Goal: Find specific page/section: Find specific page/section

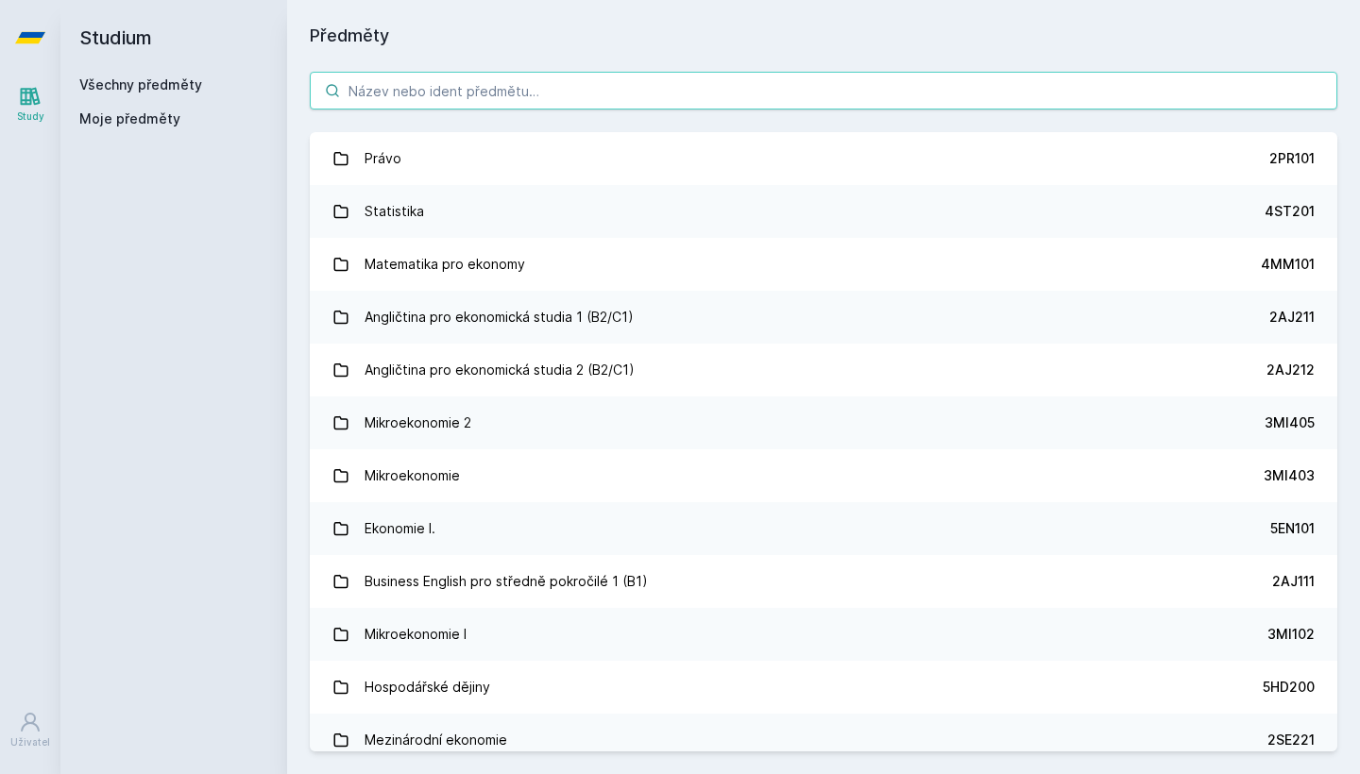
click at [709, 95] on input "search" at bounding box center [824, 91] width 1028 height 38
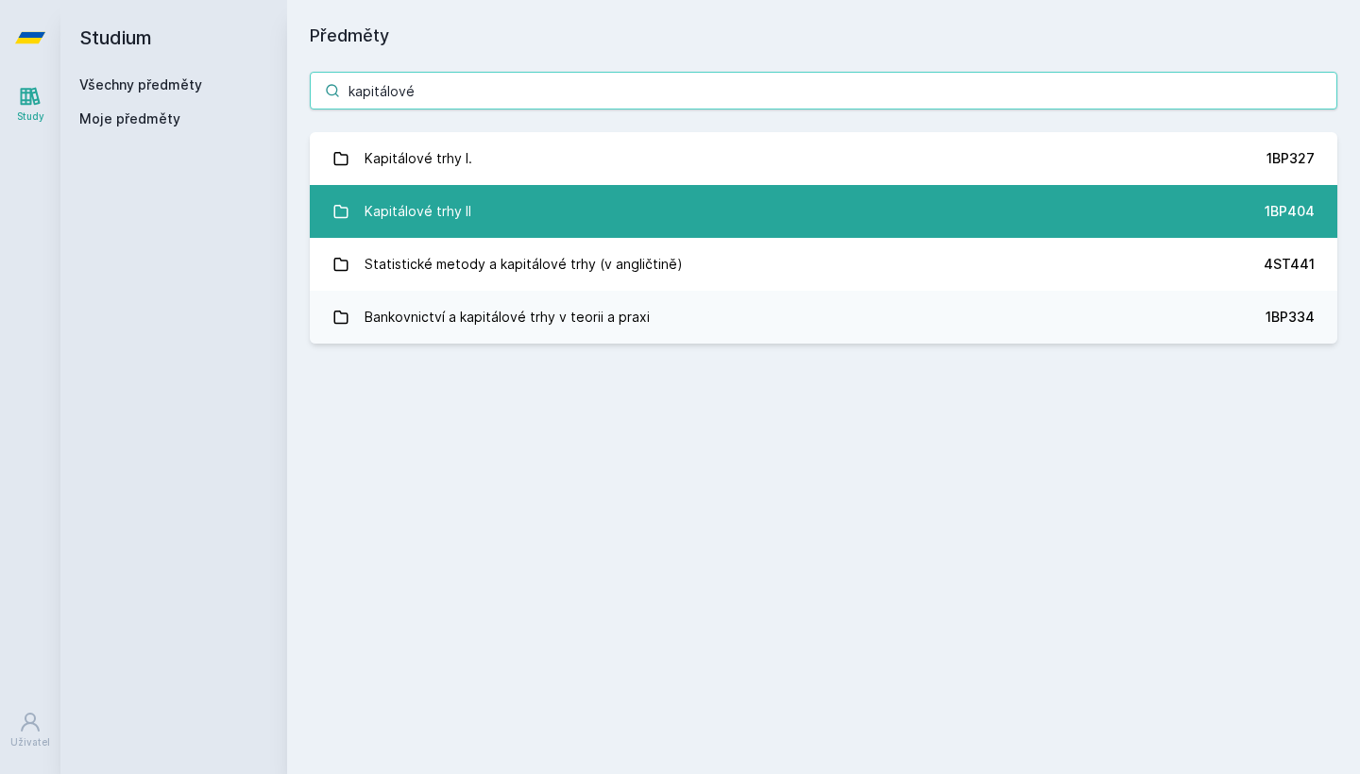
type input "kapitálové"
click at [652, 217] on link "Kapitálové trhy II 1BP404" at bounding box center [824, 211] width 1028 height 53
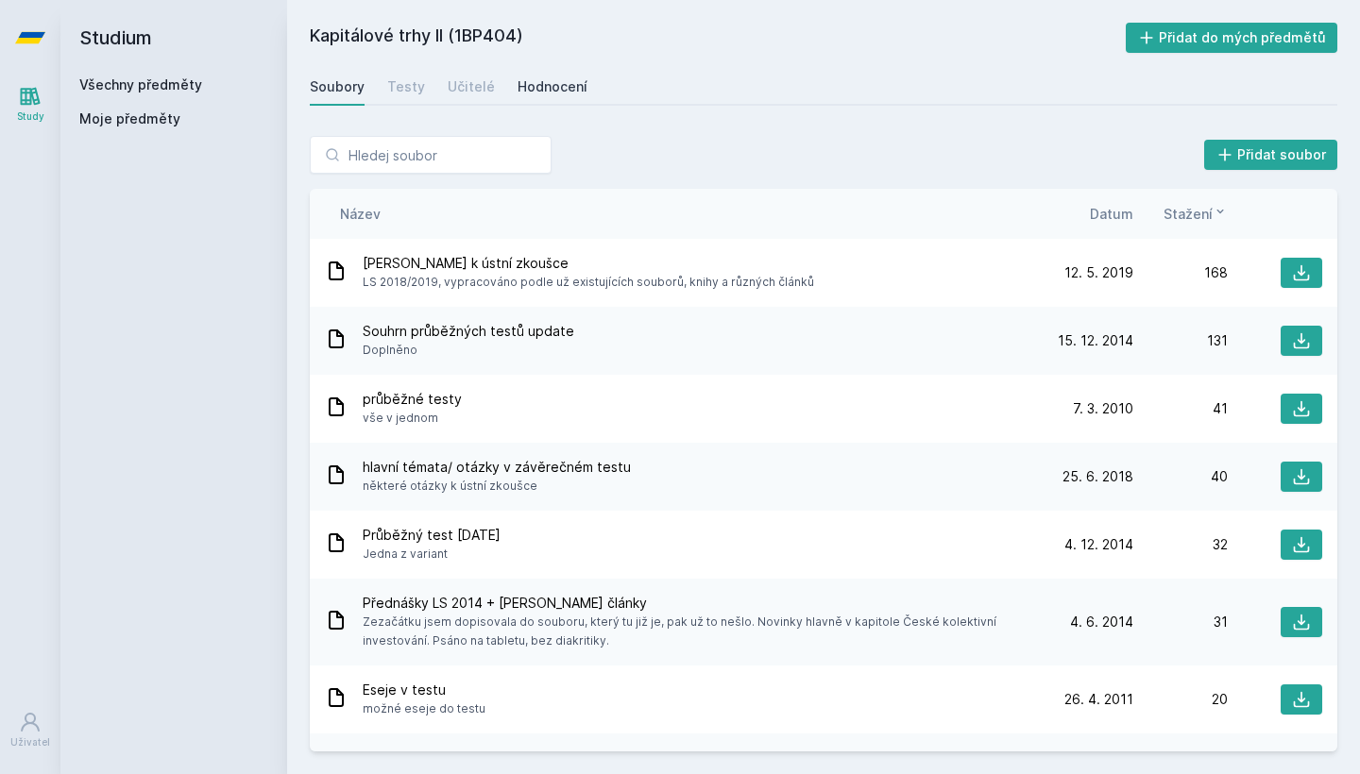
click at [541, 95] on div "Hodnocení" at bounding box center [553, 86] width 70 height 19
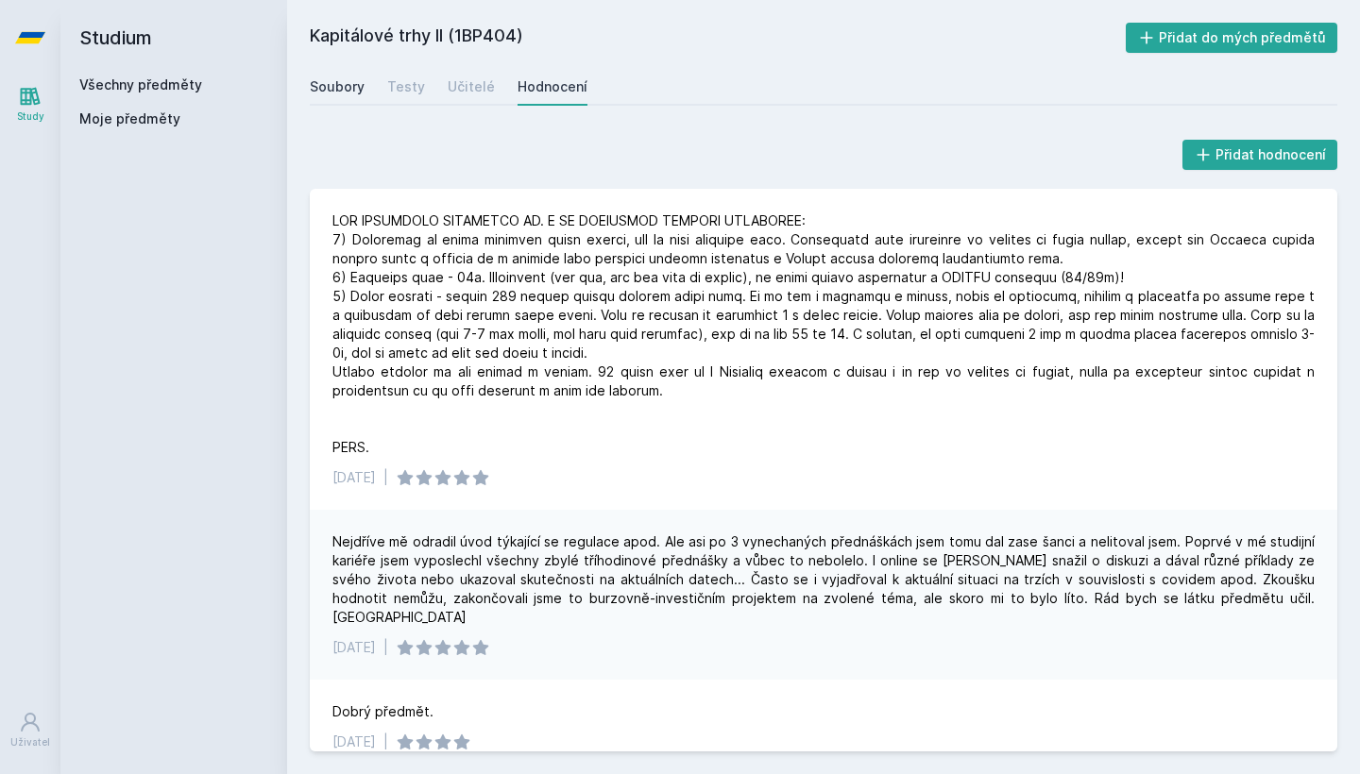
click at [343, 83] on div "Soubory" at bounding box center [337, 86] width 55 height 19
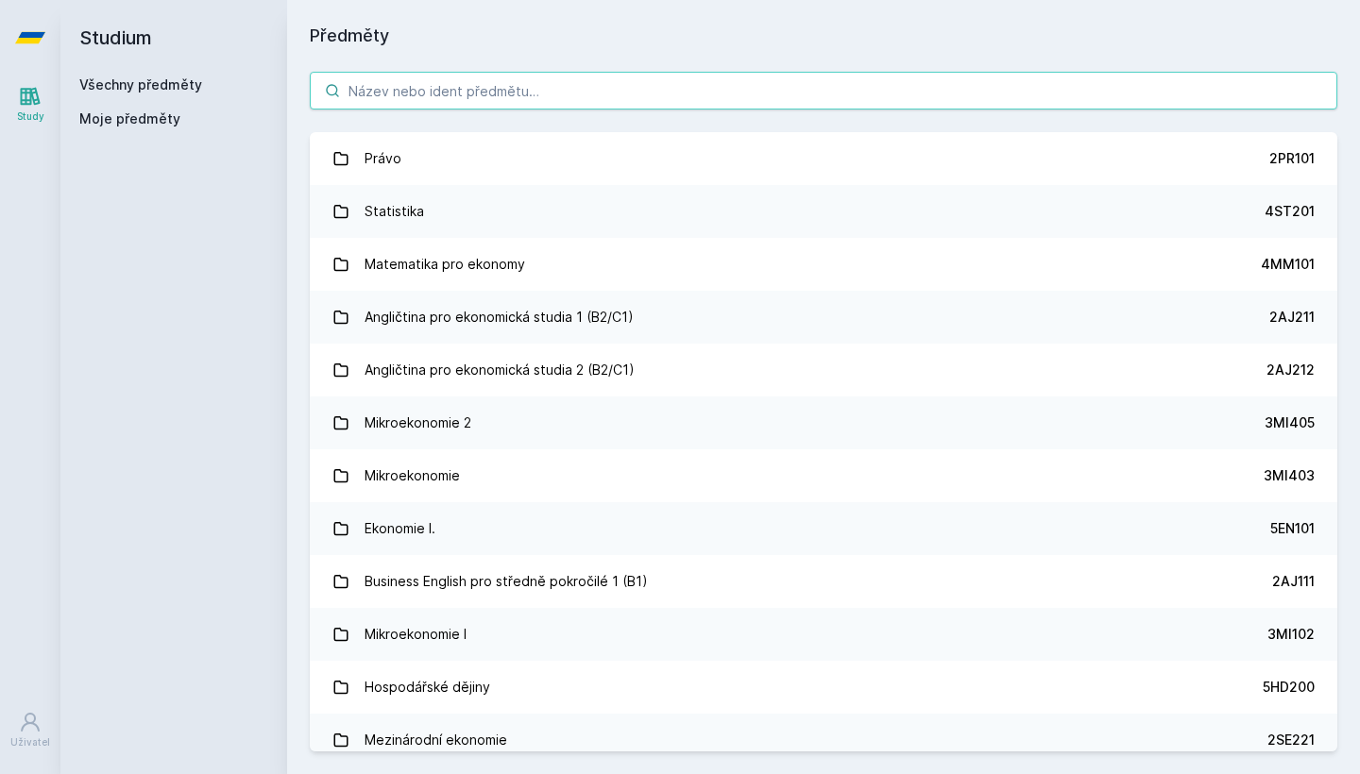
click at [374, 85] on input "search" at bounding box center [824, 91] width 1028 height 38
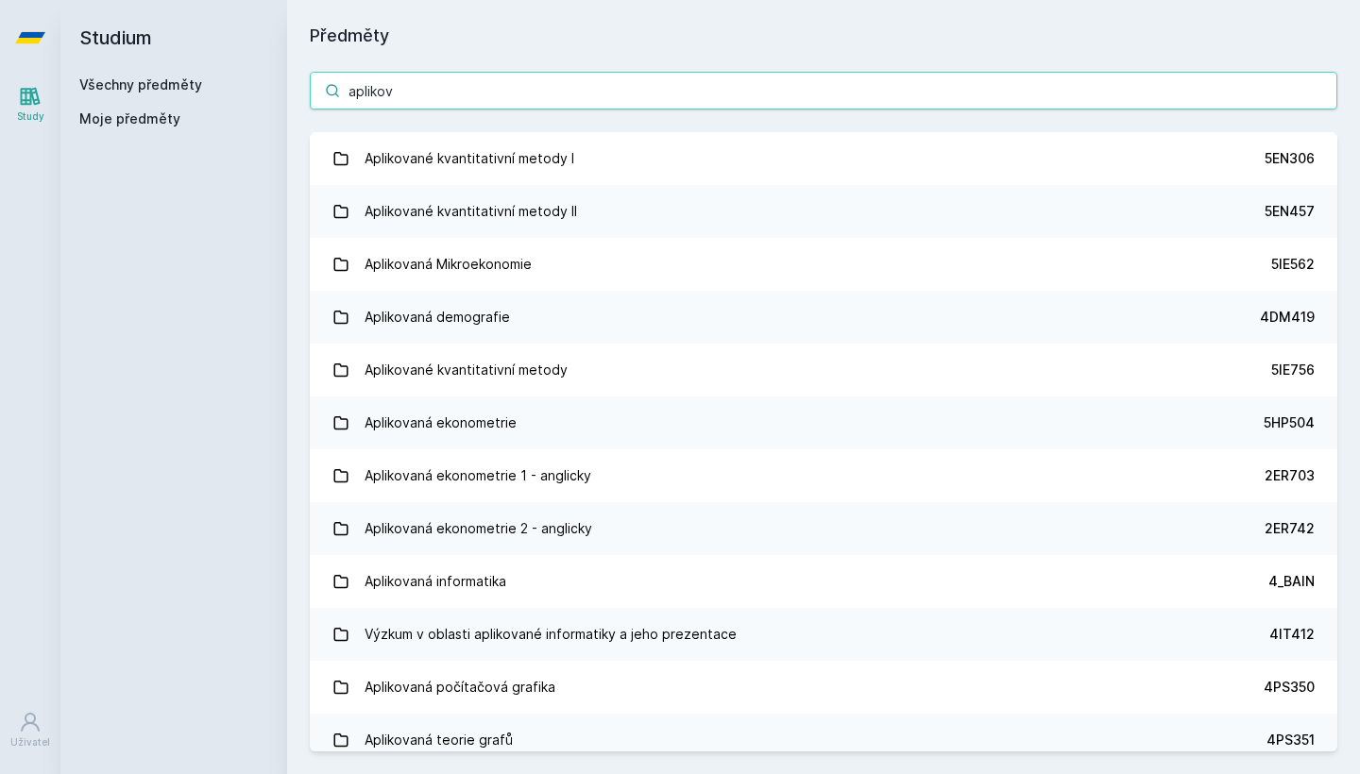
type input "aplikov"
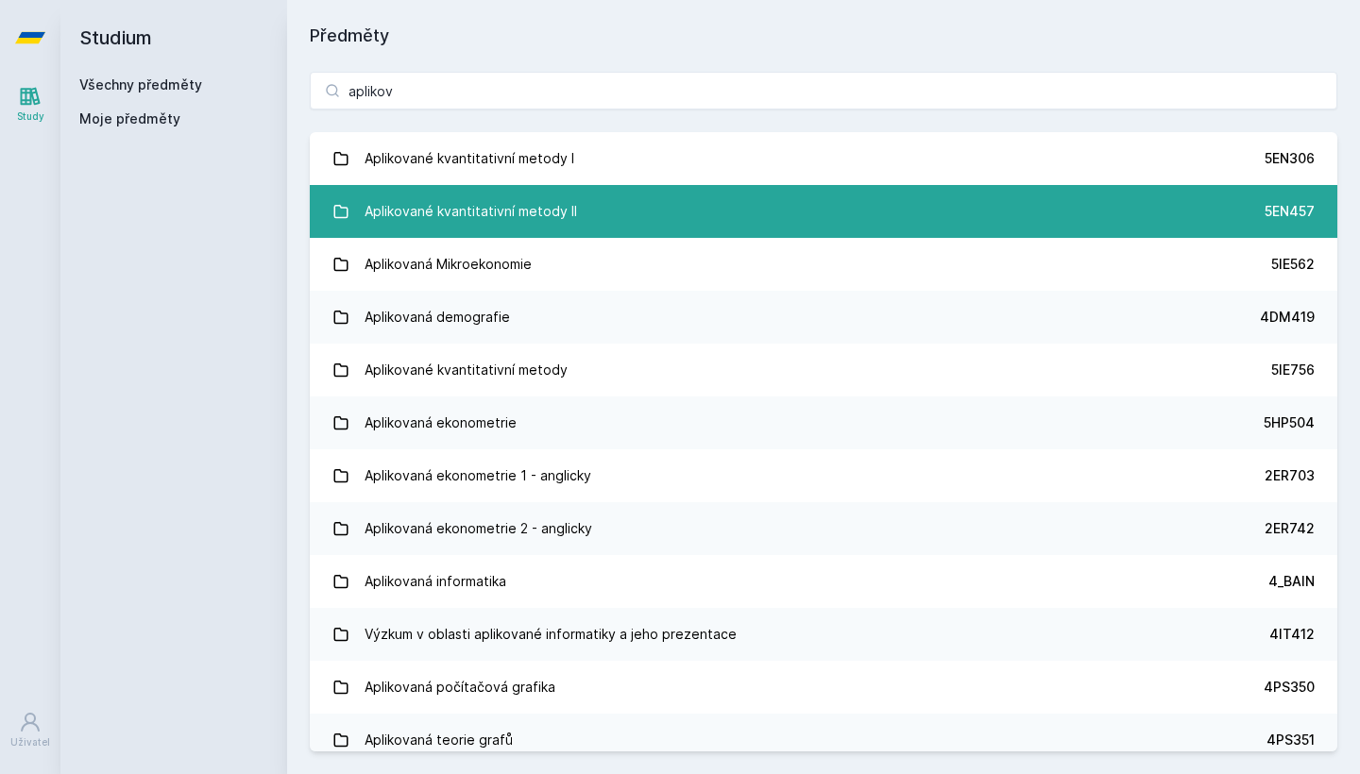
drag, startPoint x: 374, startPoint y: 84, endPoint x: 422, endPoint y: 223, distance: 146.9
click at [422, 223] on div "Aplikované kvantitativní metody II" at bounding box center [471, 212] width 212 height 38
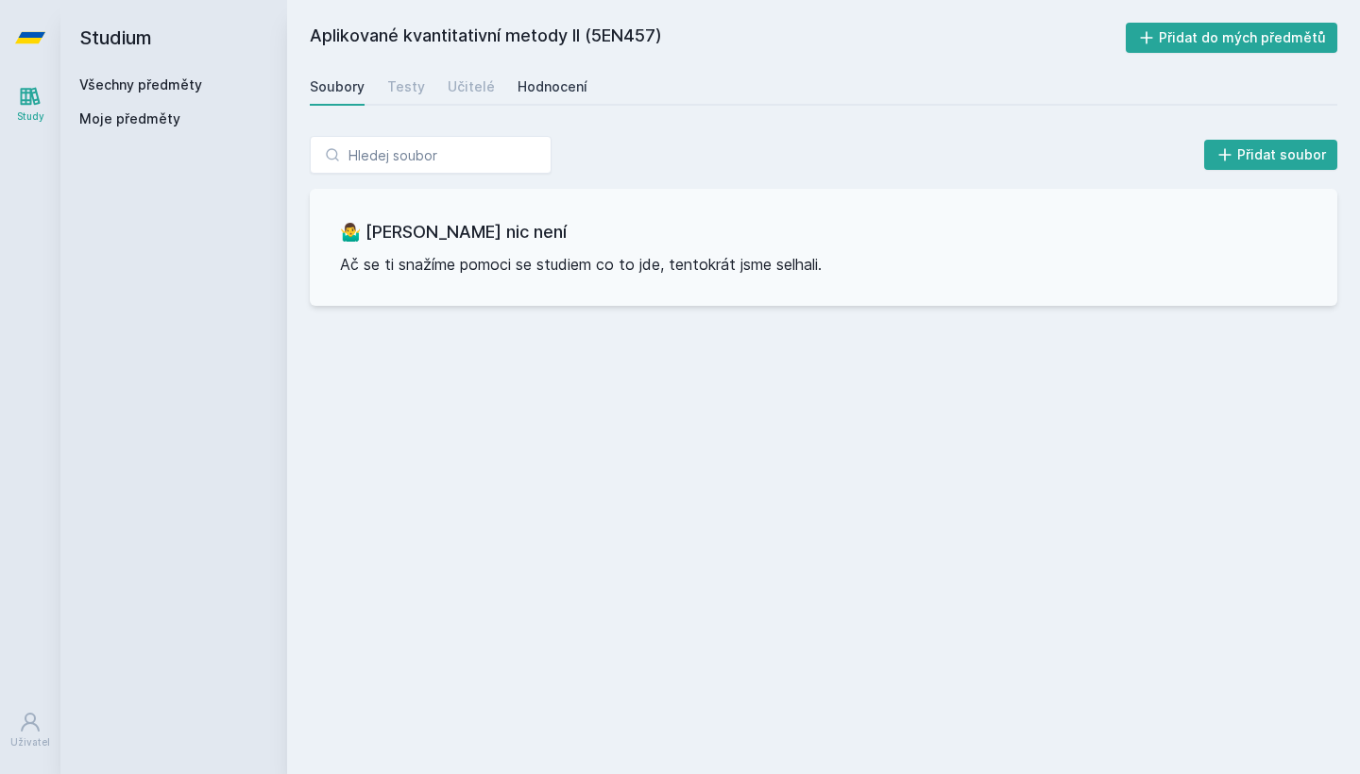
click at [555, 95] on div "Hodnocení" at bounding box center [553, 86] width 70 height 19
click at [477, 85] on div "Učitelé" at bounding box center [471, 86] width 47 height 19
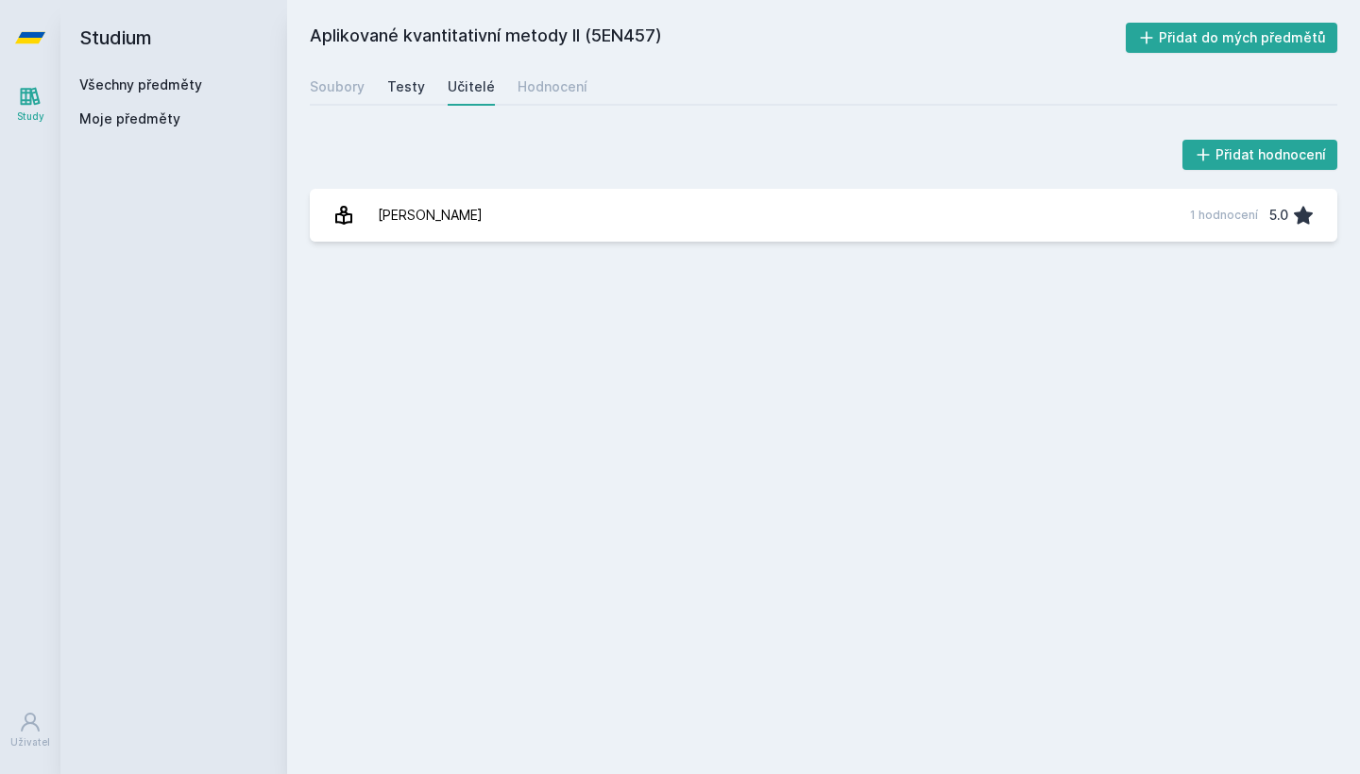
click at [404, 89] on div "Testy" at bounding box center [406, 86] width 38 height 19
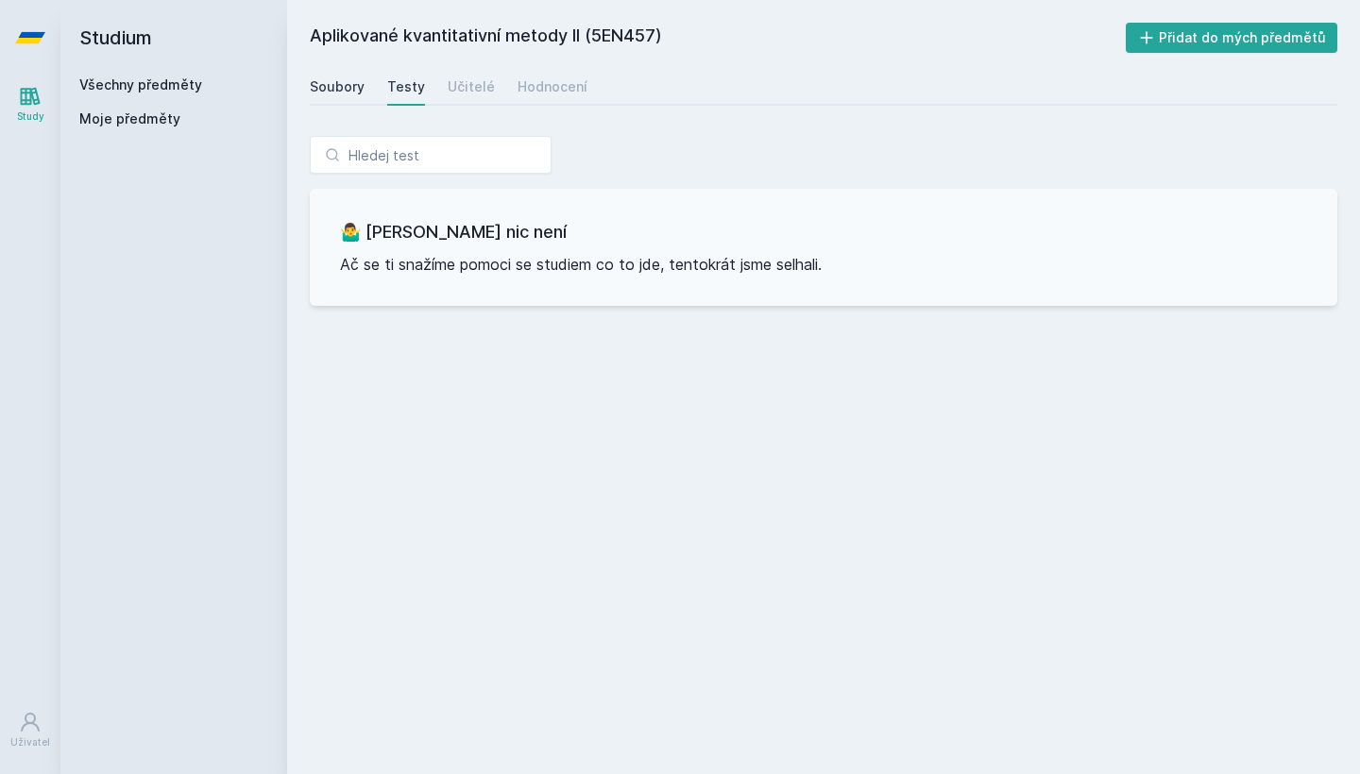
click at [344, 96] on link "Soubory" at bounding box center [337, 87] width 55 height 38
drag, startPoint x: 689, startPoint y: 33, endPoint x: 304, endPoint y: 26, distance: 385.4
click at [304, 26] on div "Aplikované kvantitativní metody II (5EN457) Přidat do mých předmětů [GEOGRAPHIC…" at bounding box center [823, 387] width 1073 height 774
copy h2 "Aplikované kvantitativní metody II (5EN457)"
